Goal: Navigation & Orientation: Find specific page/section

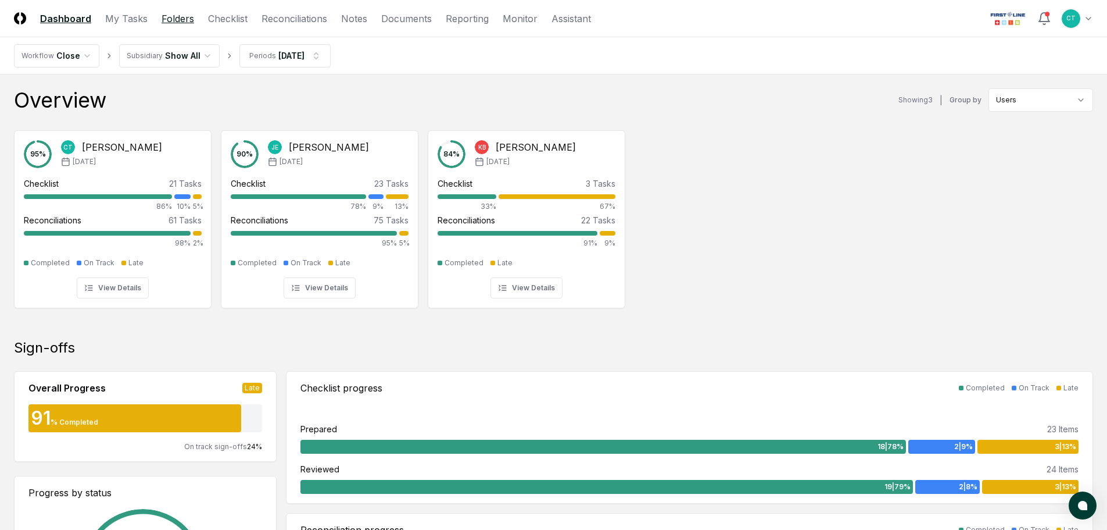
click at [183, 18] on link "Folders" at bounding box center [178, 19] width 33 height 14
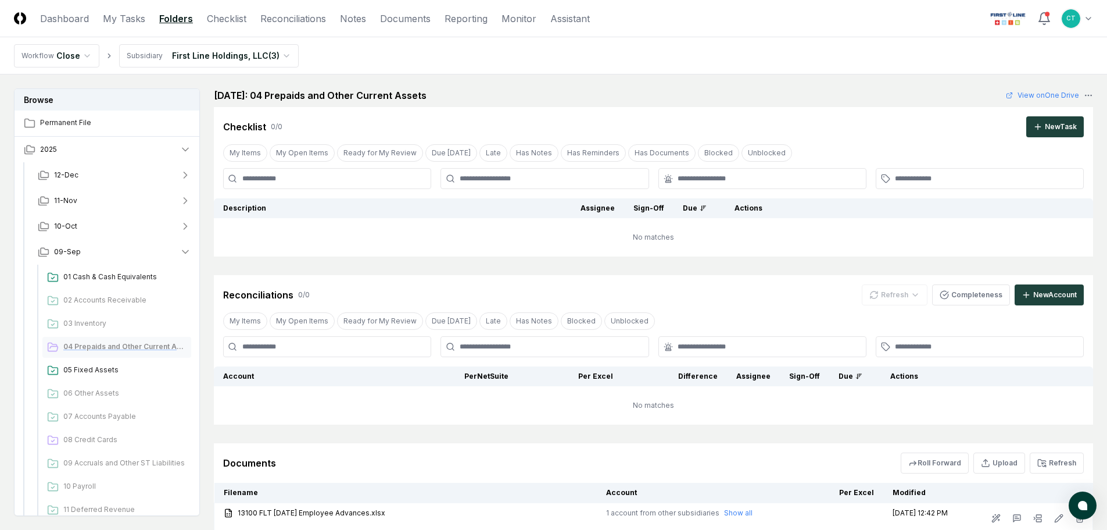
click at [120, 347] on span "04 Prepaids and Other Current Assets" at bounding box center [124, 346] width 123 height 10
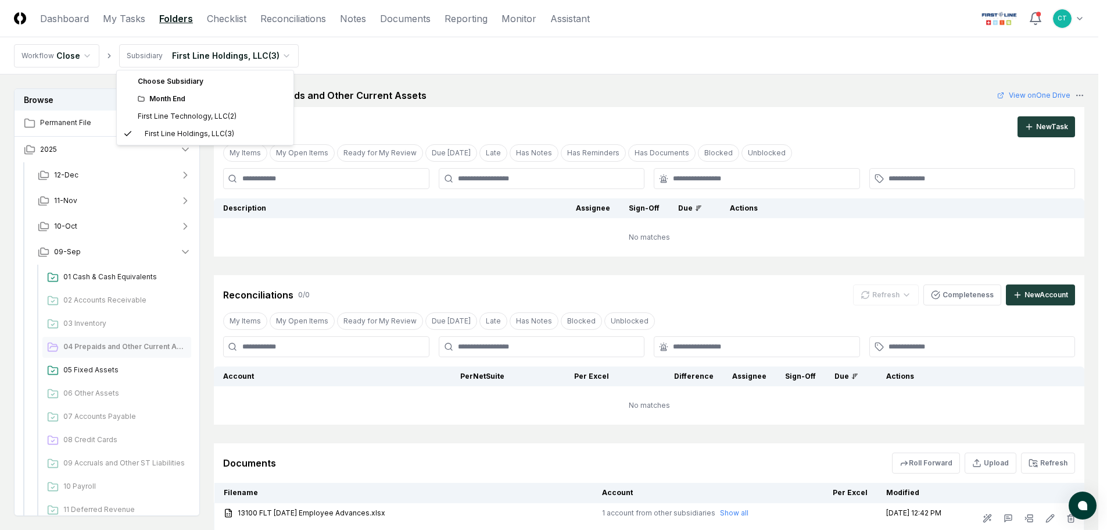
click at [276, 55] on html "CloseCore Dashboard My Tasks Folders Checklist Reconciliations Notes Documents …" at bounding box center [553, 447] width 1107 height 895
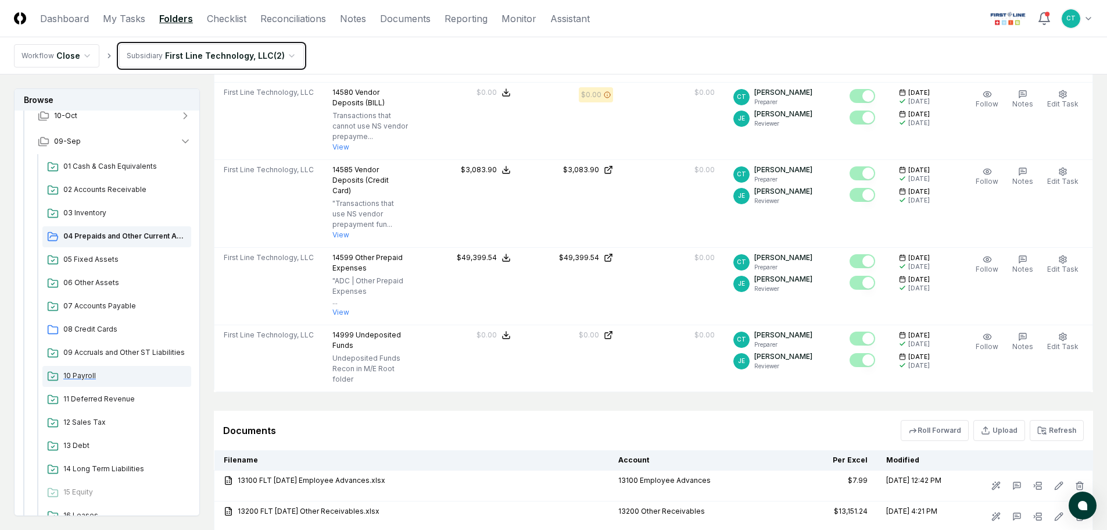
scroll to position [116, 0]
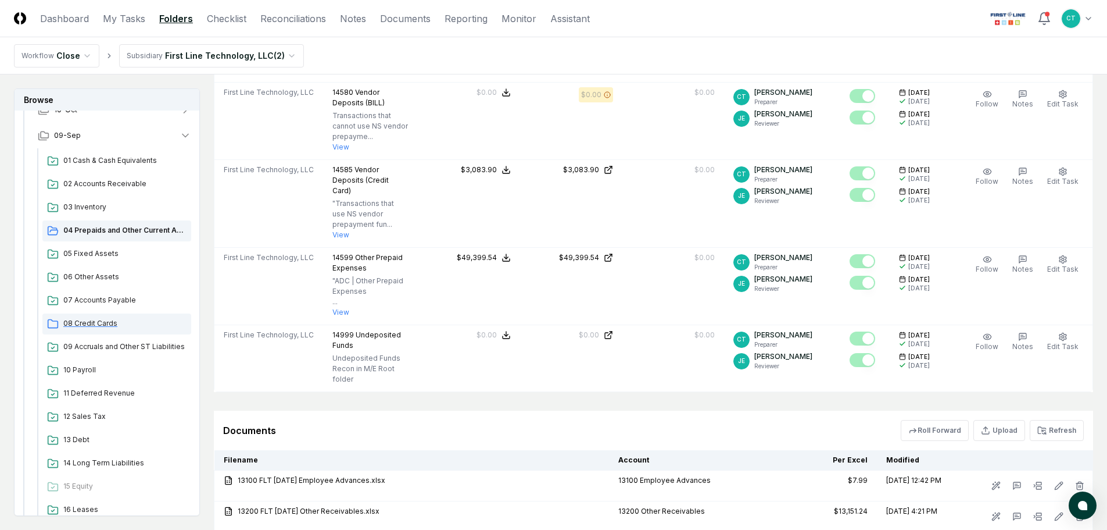
click at [95, 324] on span "08 Credit Cards" at bounding box center [124, 323] width 123 height 10
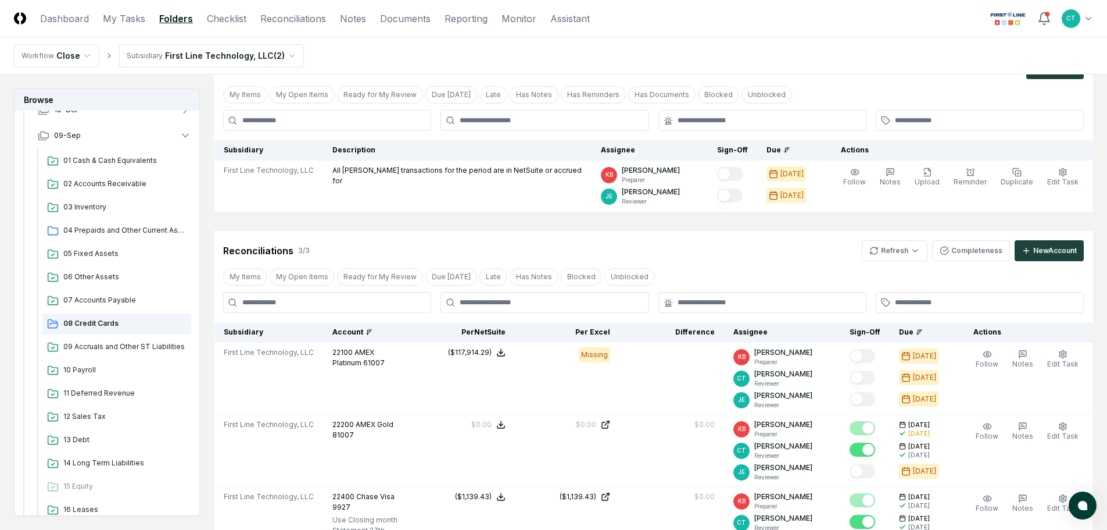
scroll to position [116, 0]
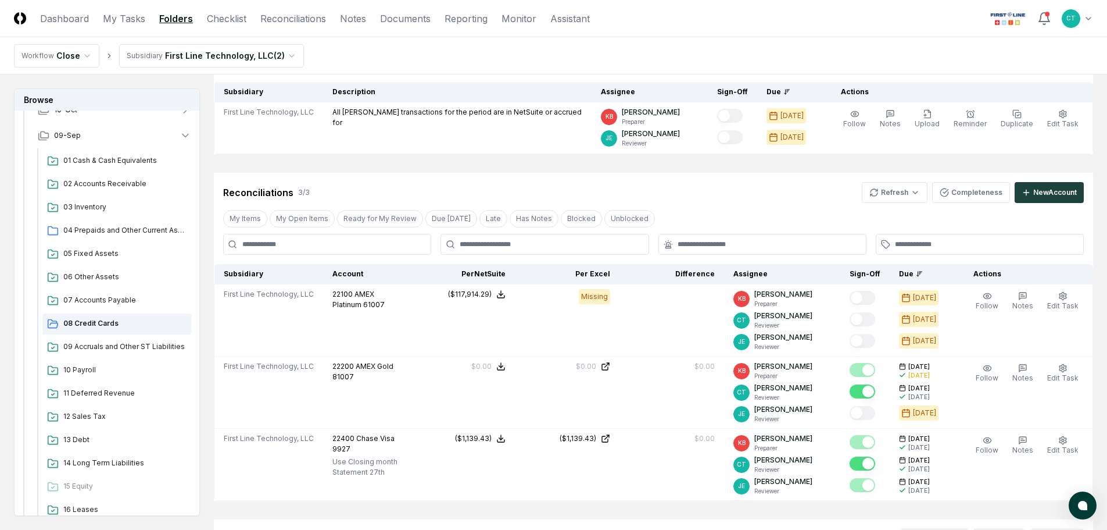
click at [773, 51] on nav "Workflow Close Subsidiary First Line Technology, LLC ( 2 )" at bounding box center [553, 55] width 1107 height 37
click at [670, 27] on header "CloseCore Dashboard My Tasks Folders Checklist Reconciliations Notes Documents …" at bounding box center [553, 18] width 1107 height 37
click at [88, 417] on span "12 Sales Tax" at bounding box center [124, 416] width 123 height 10
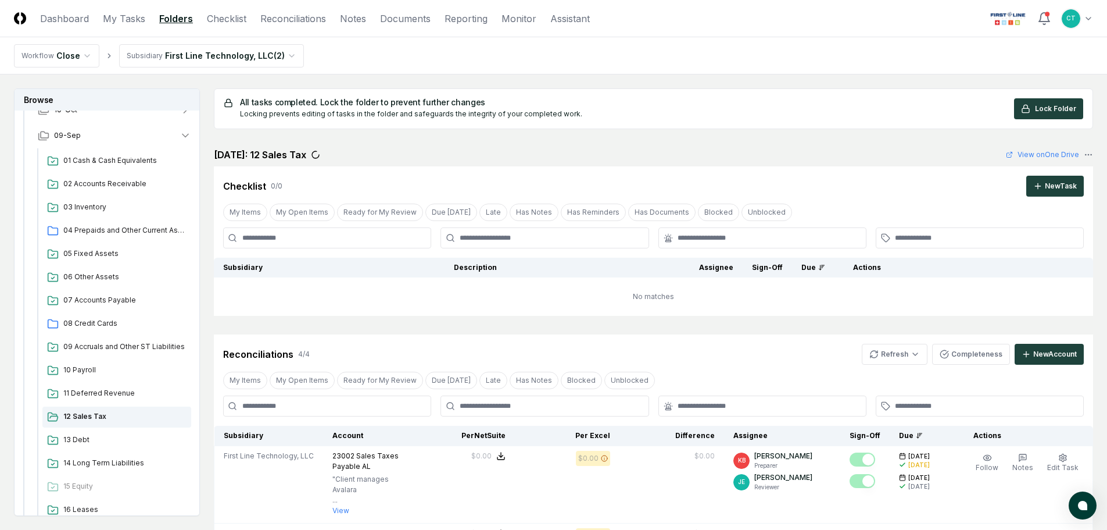
click at [729, 48] on nav "Workflow Close Subsidiary First Line Technology, LLC ( 2 )" at bounding box center [553, 55] width 1107 height 37
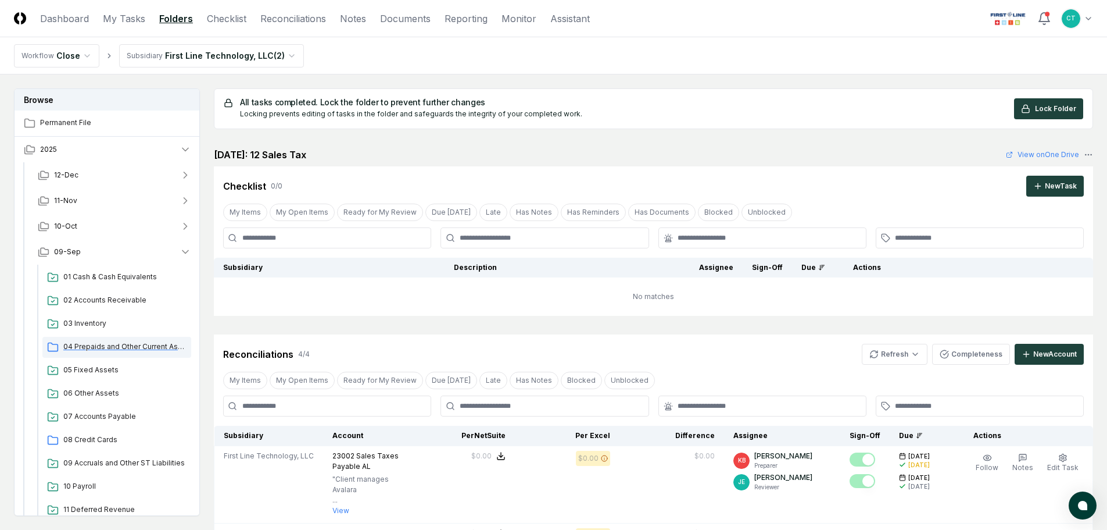
click at [133, 344] on span "04 Prepaids and Other Current Assets" at bounding box center [124, 346] width 123 height 10
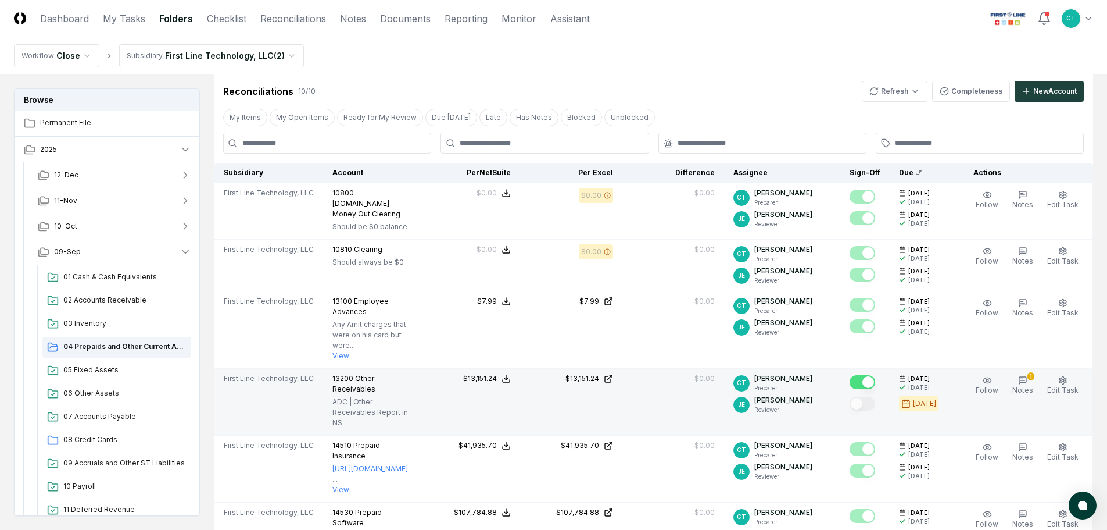
scroll to position [291, 0]
